Goal: Navigation & Orientation: Find specific page/section

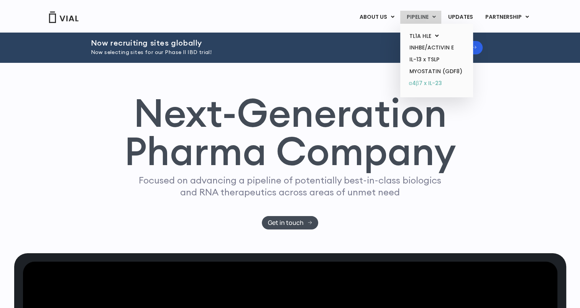
click at [430, 84] on link "α4β7 x IL-23" at bounding box center [436, 83] width 67 height 12
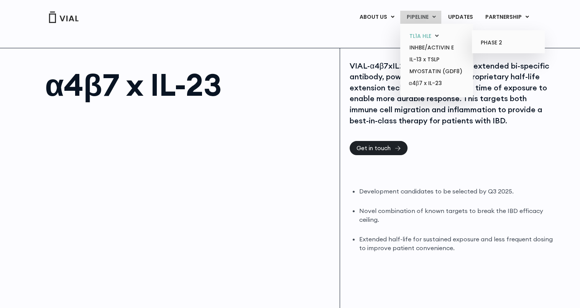
click at [426, 34] on link "TL1A HLE" at bounding box center [436, 36] width 67 height 12
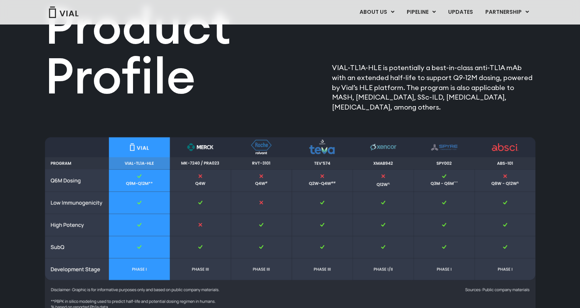
scroll to position [981, 0]
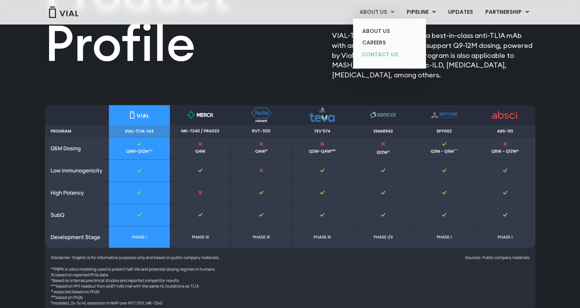
click at [385, 57] on link "CONTACT US" at bounding box center [389, 55] width 67 height 12
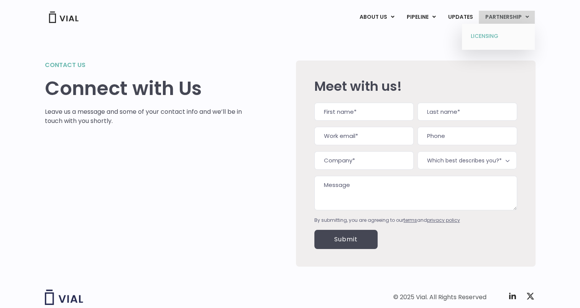
click at [505, 35] on link "LICENSING" at bounding box center [498, 36] width 67 height 12
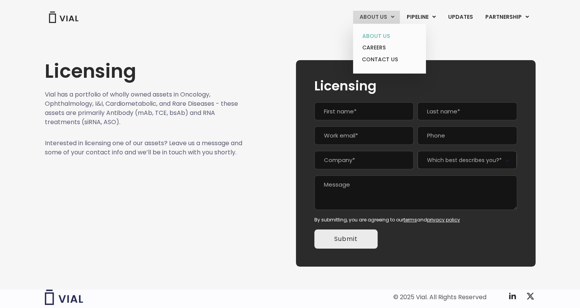
click at [381, 38] on link "ABOUT US" at bounding box center [389, 36] width 67 height 12
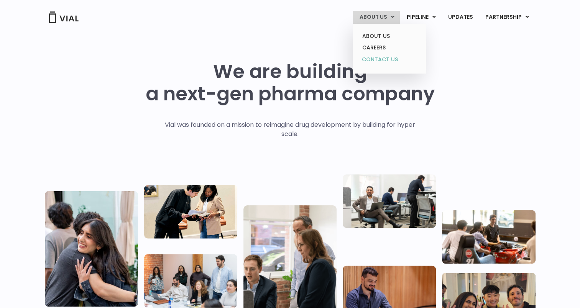
click at [382, 62] on link "CONTACT US" at bounding box center [389, 60] width 67 height 12
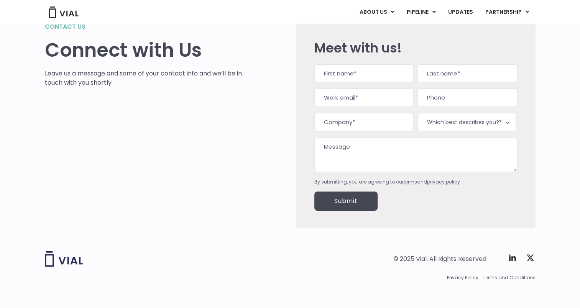
scroll to position [41, 0]
